Goal: Task Accomplishment & Management: Use online tool/utility

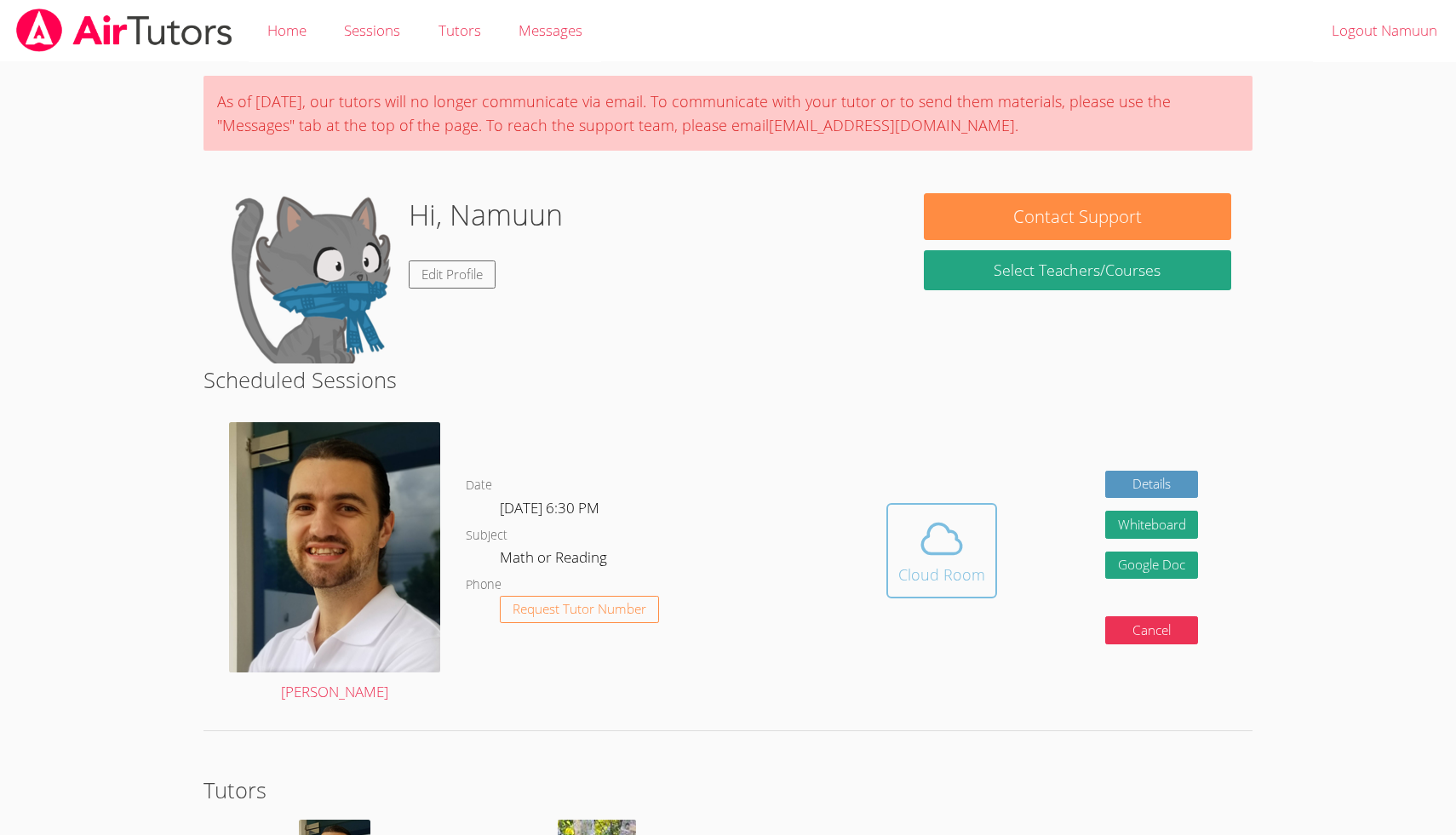
click at [910, 527] on span at bounding box center [942, 538] width 87 height 47
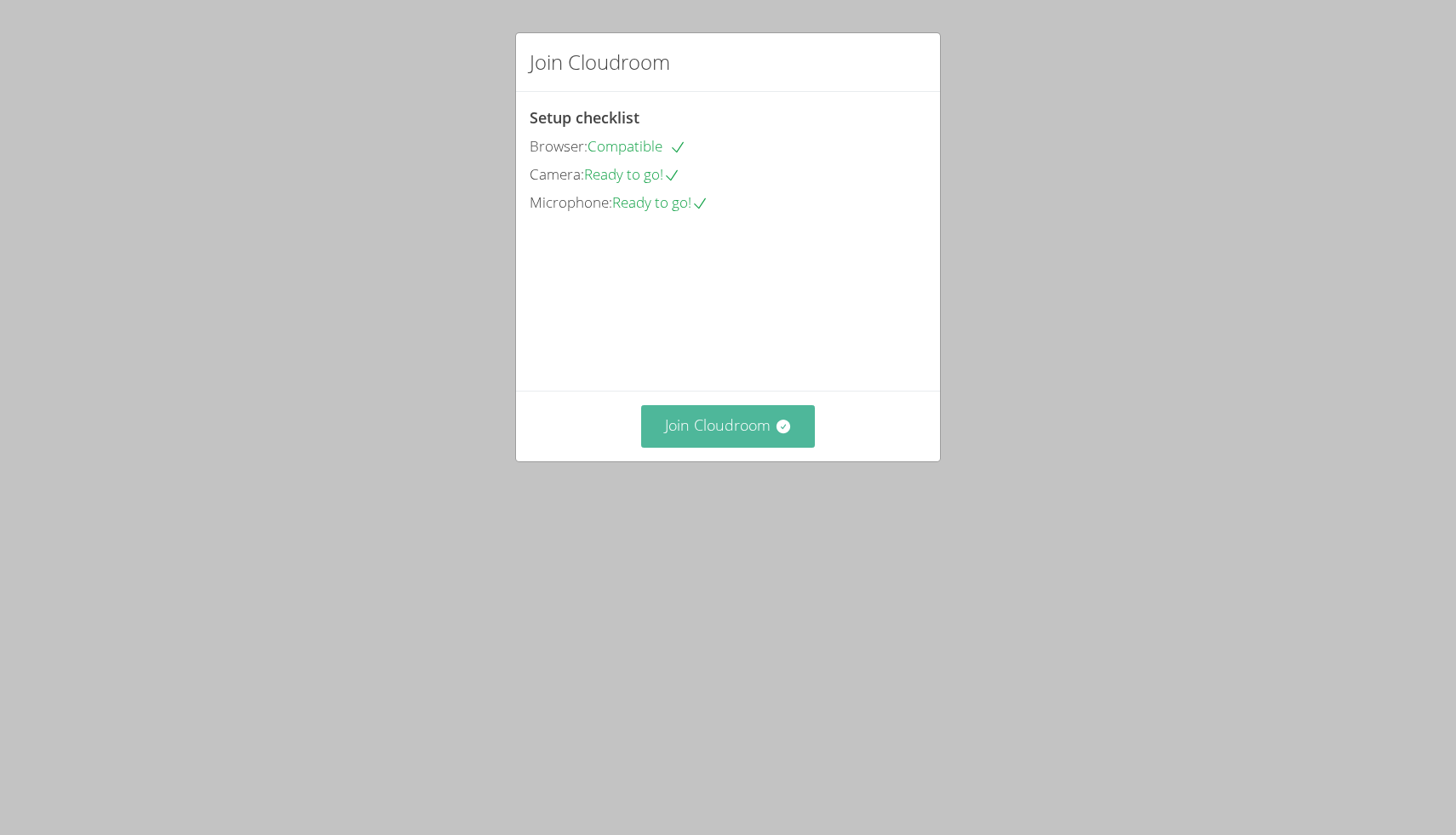
click at [766, 447] on button "Join Cloudroom" at bounding box center [728, 427] width 174 height 42
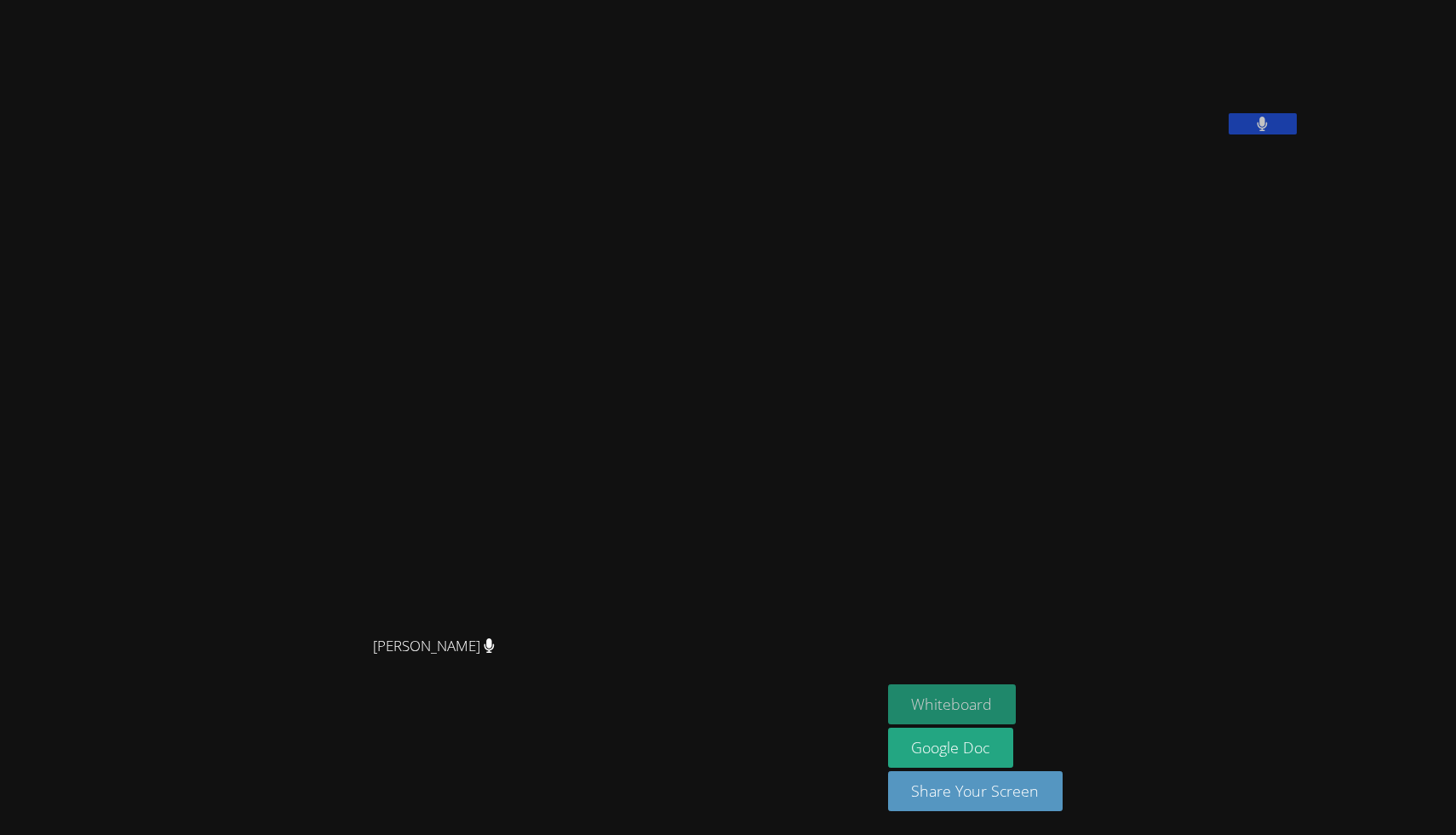
click at [1006, 704] on button "Whiteboard" at bounding box center [953, 704] width 129 height 40
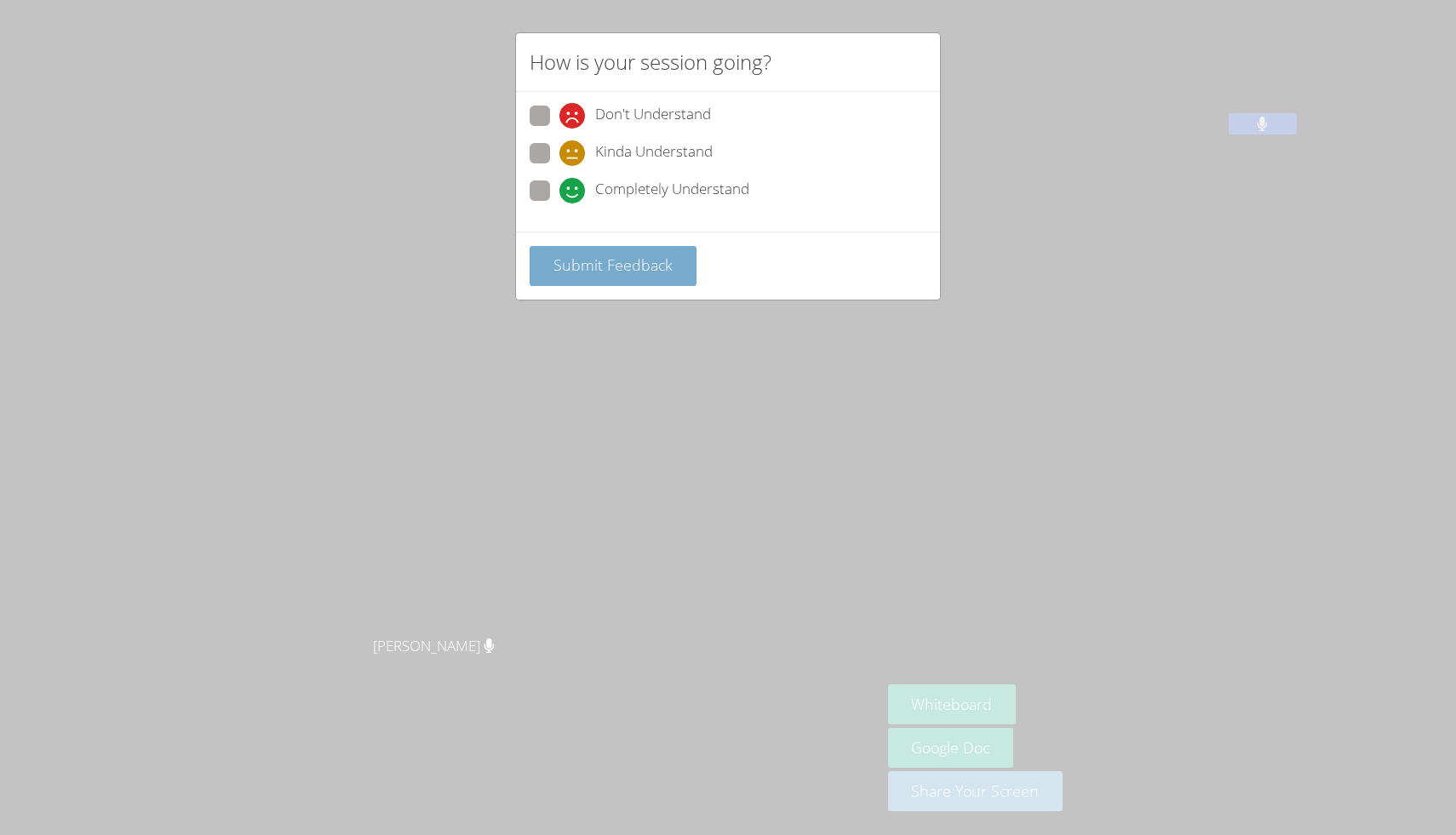
click at [593, 274] on button "Submit Feedback" at bounding box center [613, 266] width 167 height 40
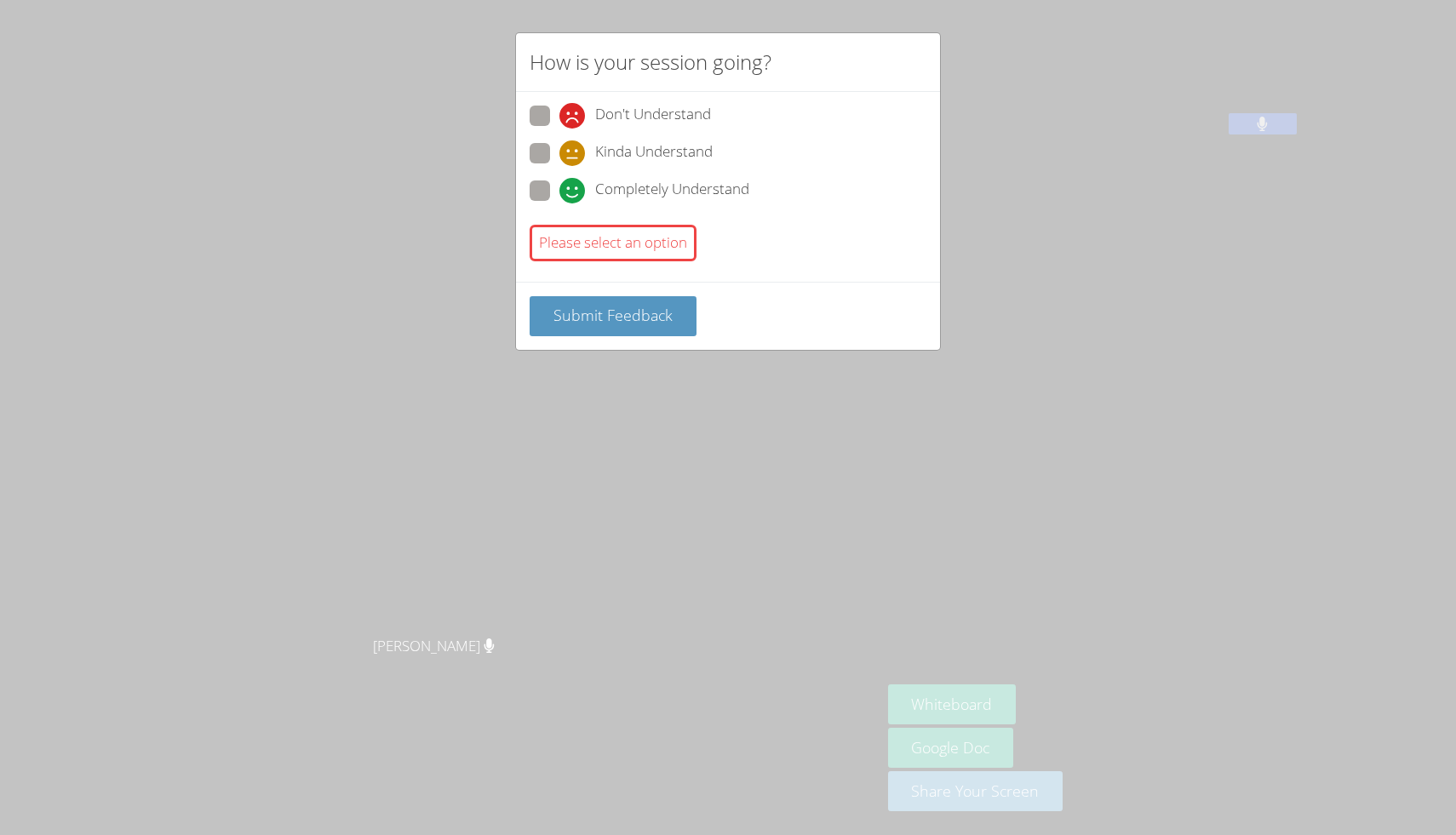
click at [559, 193] on icon at bounding box center [572, 191] width 26 height 26
click at [559, 193] on input "Completely Understand" at bounding box center [566, 187] width 14 height 14
radio input "true"
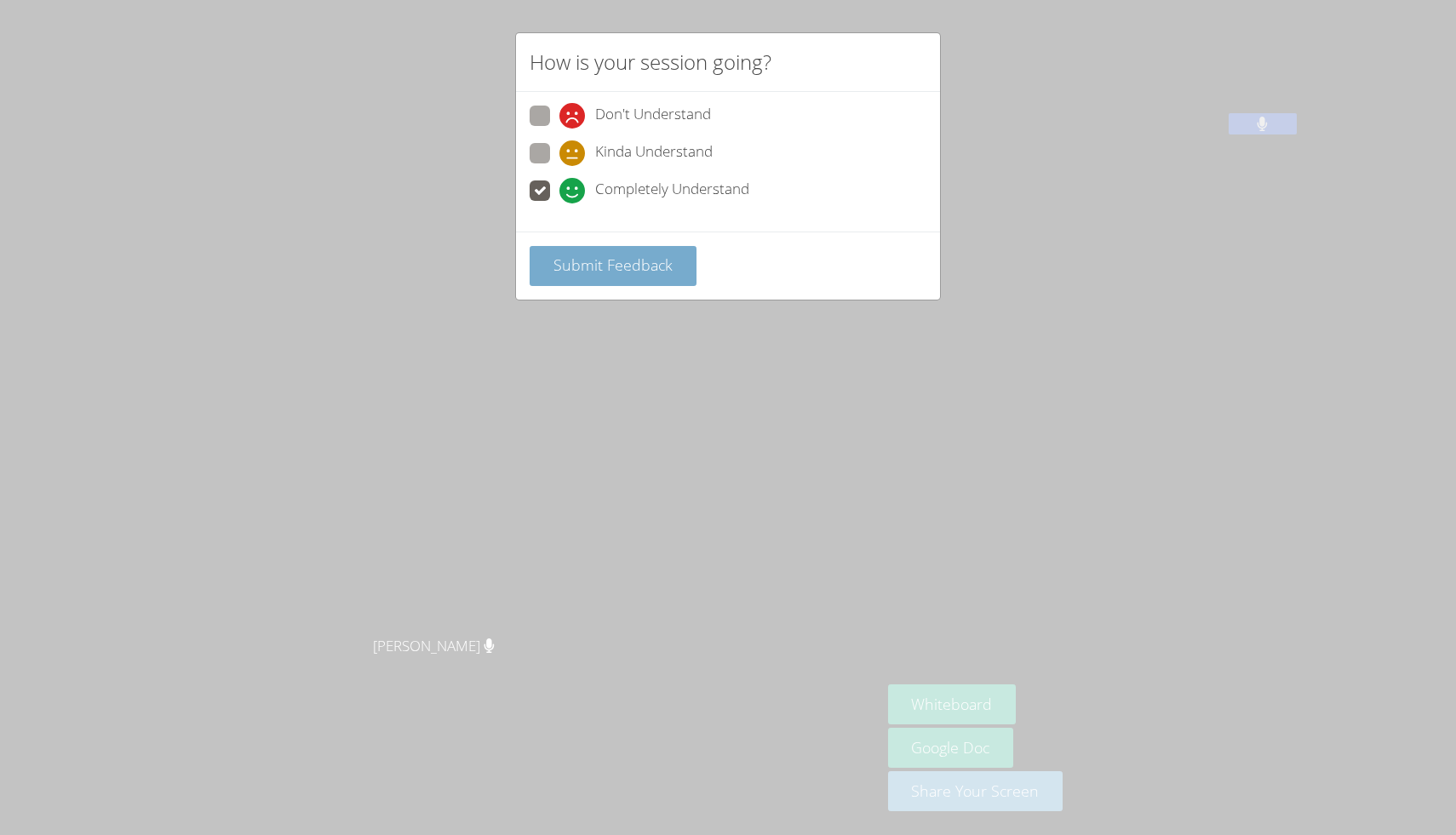
click at [605, 263] on span "Submit Feedback" at bounding box center [613, 265] width 119 height 21
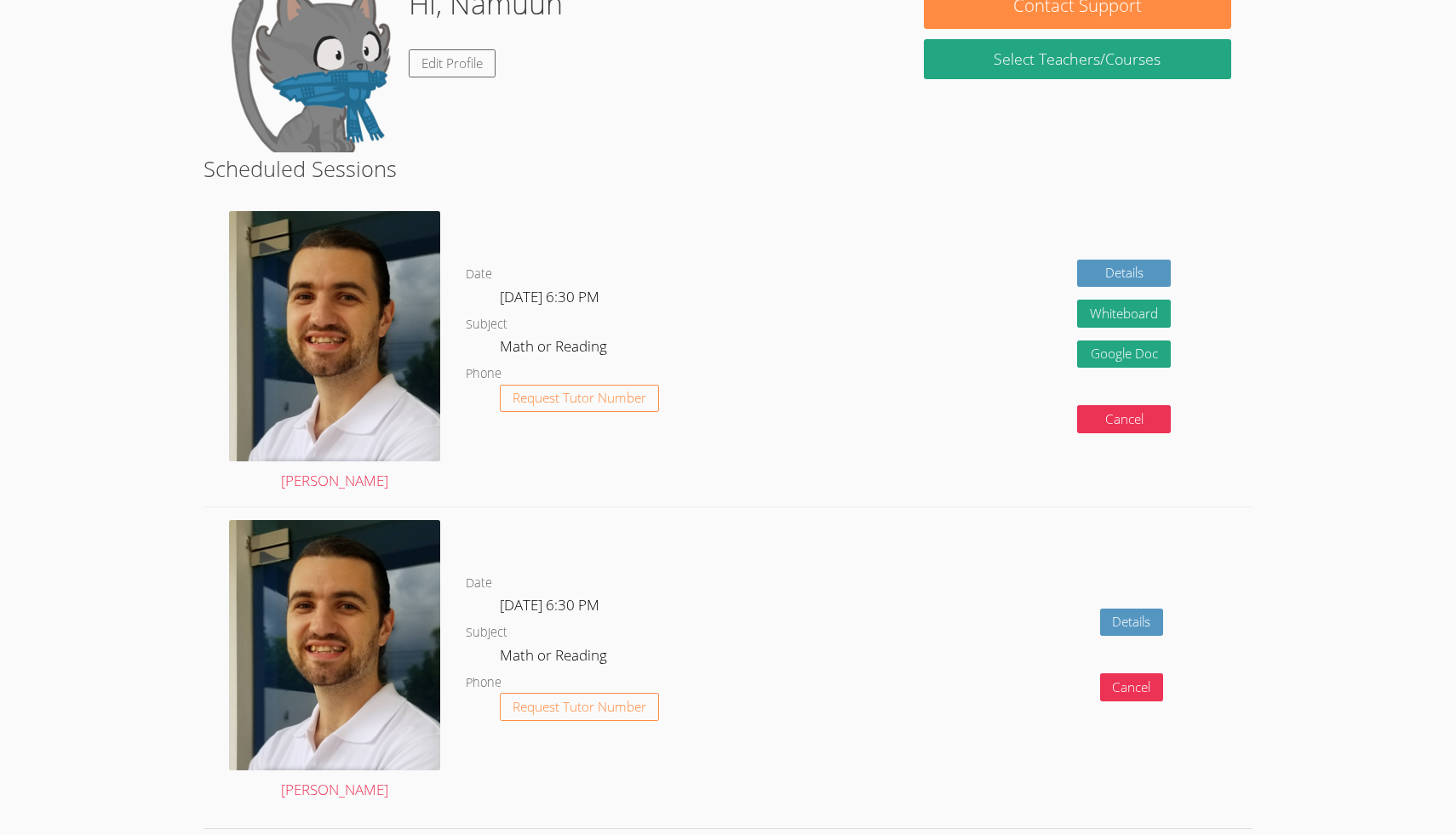
scroll to position [245, 0]
